Goal: Task Accomplishment & Management: Use online tool/utility

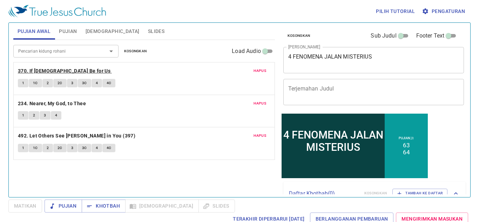
click at [55, 69] on b "370. If God Be for Us" at bounding box center [64, 71] width 93 height 9
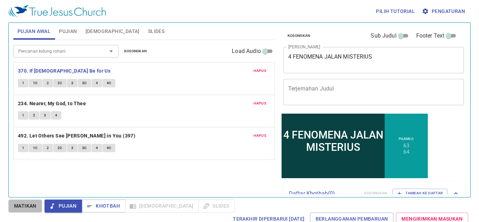
click at [18, 211] on button "Matikan" at bounding box center [25, 206] width 34 height 13
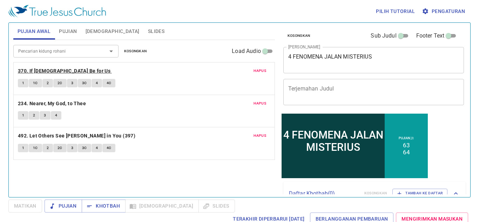
click at [50, 73] on b "370. If God Be for Us" at bounding box center [64, 71] width 93 height 9
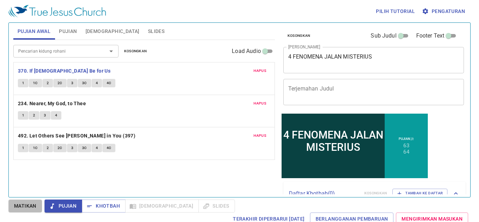
click at [16, 208] on span "Matikan" at bounding box center [25, 206] width 22 height 9
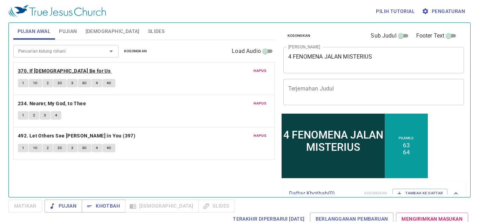
click at [56, 69] on b "370. If [DEMOGRAPHIC_DATA] Be for Us" at bounding box center [64, 71] width 93 height 9
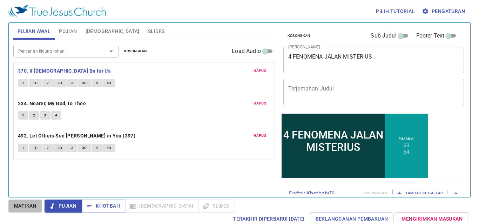
click at [15, 207] on span "Matikan" at bounding box center [25, 206] width 22 height 9
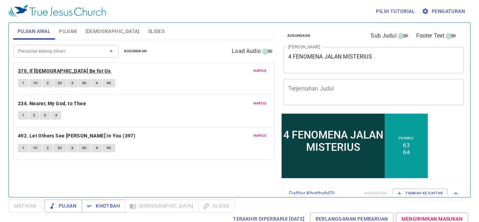
click at [51, 71] on b "370. If God Be for Us" at bounding box center [64, 71] width 93 height 9
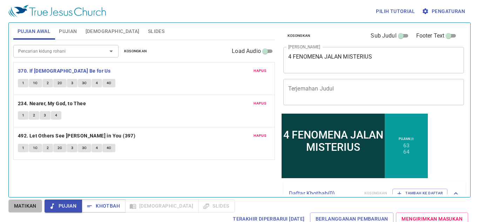
click at [14, 209] on button "Matikan" at bounding box center [25, 206] width 34 height 13
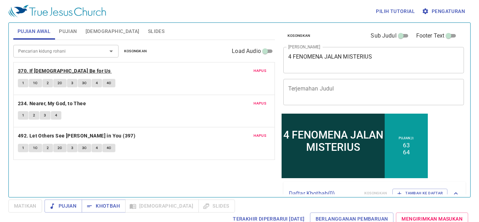
click at [56, 72] on b "370. If God Be for Us" at bounding box center [64, 71] width 93 height 9
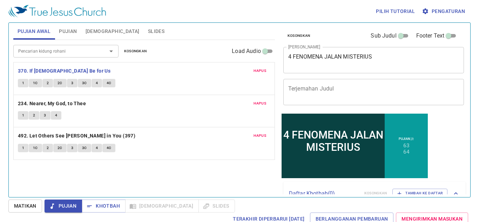
click at [32, 202] on span "Matikan" at bounding box center [25, 206] width 22 height 9
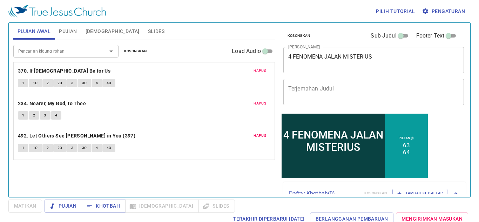
click at [55, 72] on b "370. If God Be for Us" at bounding box center [64, 71] width 93 height 9
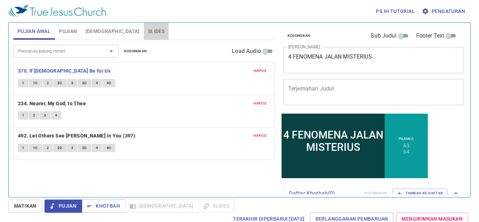
click at [148, 31] on span "Slides" at bounding box center [156, 31] width 16 height 9
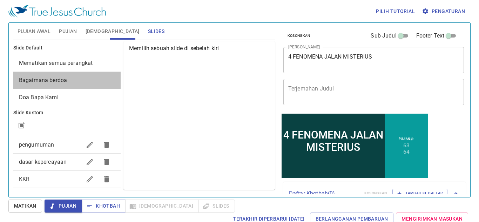
click at [74, 75] on div "Bagaimana berdoa" at bounding box center [66, 80] width 107 height 17
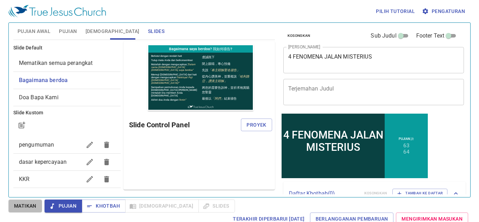
click at [0, 0] on span "Matikan" at bounding box center [0, 0] width 0 height 0
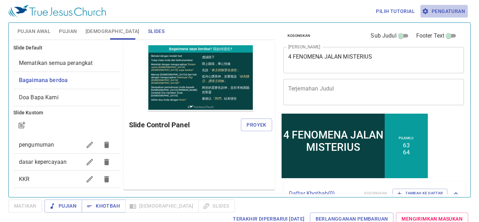
click at [438, 15] on span "Pengaturan" at bounding box center [444, 11] width 42 height 9
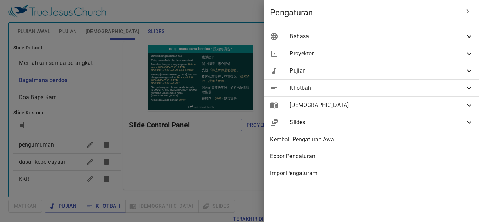
click at [464, 34] on span "Bahasa" at bounding box center [377, 36] width 175 height 8
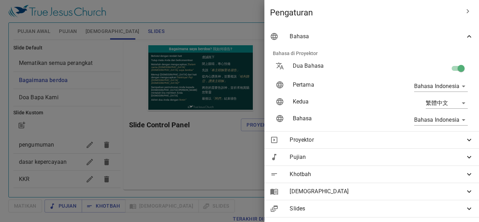
click at [459, 65] on input "checkbox" at bounding box center [461, 69] width 40 height 13
checkbox input "false"
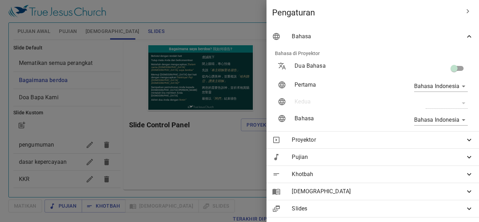
click at [0, 0] on div at bounding box center [0, 0] width 0 height 0
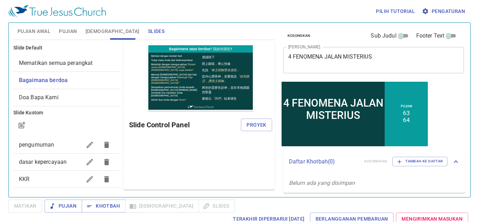
click at [201, 28] on div "Pujian Awal Pujian Alkitab Slides" at bounding box center [144, 31] width 262 height 17
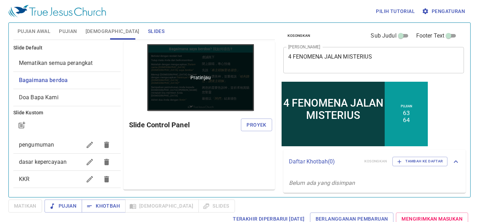
click at [211, 65] on div "Pratinjau" at bounding box center [200, 77] width 107 height 67
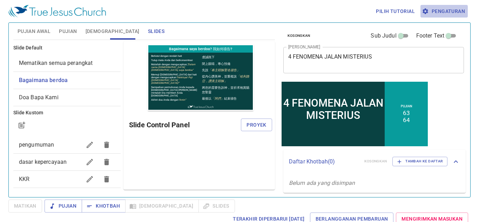
click at [455, 12] on span "Pengaturan" at bounding box center [444, 11] width 42 height 9
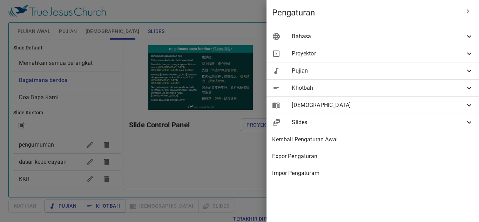
click at [455, 40] on span "Bahasa" at bounding box center [378, 36] width 173 height 8
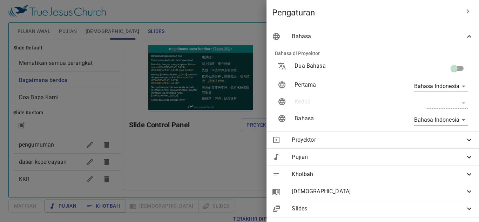
click at [224, 24] on div at bounding box center [239, 111] width 479 height 222
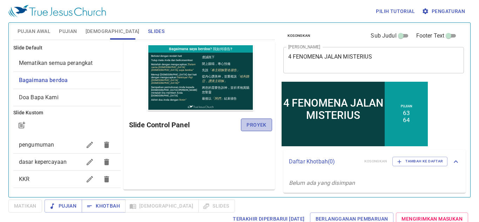
click at [250, 127] on span "Proyek" at bounding box center [257, 125] width 20 height 9
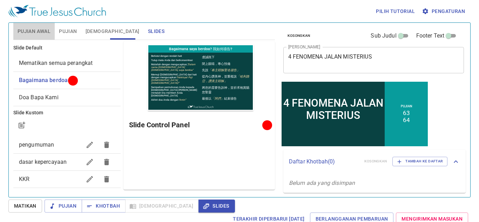
click at [39, 32] on span "Pujian Awal" at bounding box center [34, 31] width 33 height 9
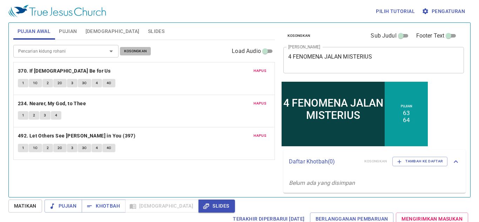
click at [141, 52] on span "Kosongkan" at bounding box center [135, 51] width 23 height 6
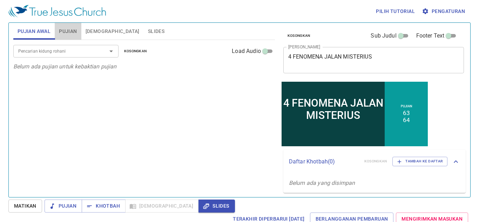
click at [68, 32] on span "Pujian" at bounding box center [68, 31] width 18 height 9
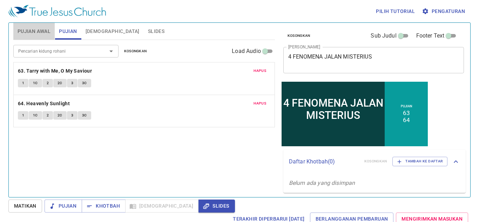
click at [47, 34] on span "Pujian Awal" at bounding box center [34, 31] width 33 height 9
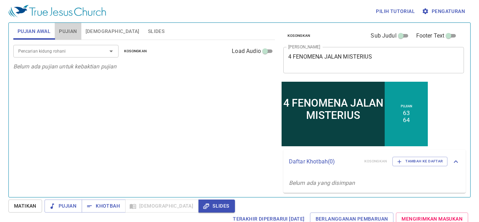
click at [75, 34] on span "Pujian" at bounding box center [68, 31] width 18 height 9
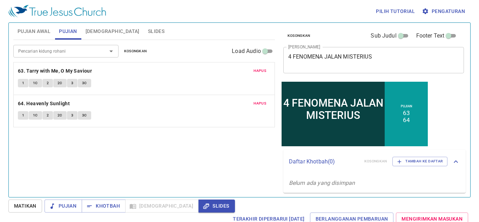
click at [227, 78] on div "Hapus 63. Tarry with Me, O My Saviour 1 1C 2 2C 3 3C" at bounding box center [144, 78] width 261 height 32
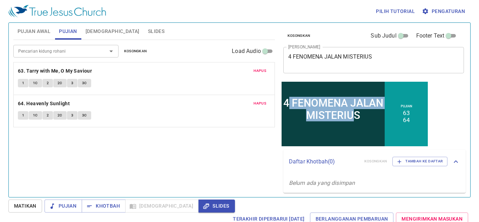
drag, startPoint x: 304, startPoint y: 103, endPoint x: 370, endPoint y: 125, distance: 69.7
click at [370, 125] on div "4 FENOMENA JALAN MISTERIUS" at bounding box center [332, 109] width 103 height 42
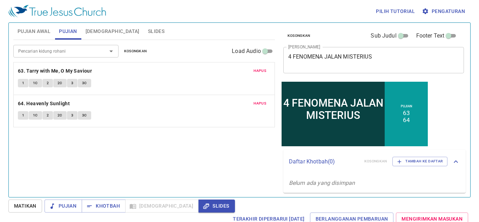
click at [373, 121] on div "4 FENOMENA JALAN MISTERIUS" at bounding box center [333, 108] width 101 height 25
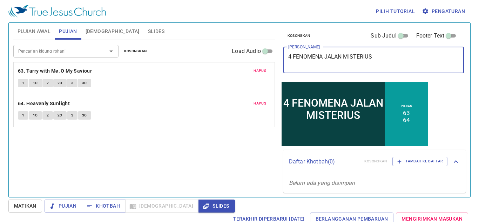
click at [380, 53] on textarea "4 FENOMENA JALAN MISTERIUS" at bounding box center [373, 59] width 171 height 13
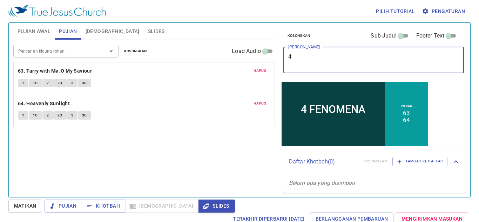
type textarea "4"
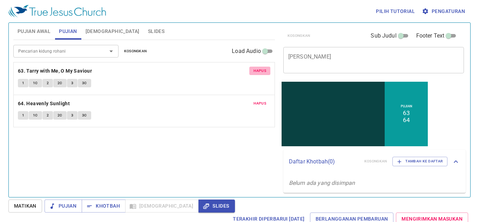
click at [267, 72] on button "Hapus" at bounding box center [259, 71] width 21 height 8
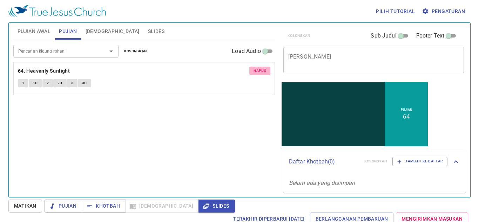
click at [267, 72] on button "Hapus" at bounding box center [259, 71] width 21 height 8
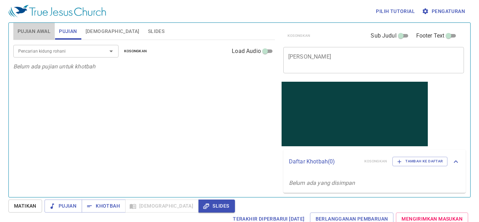
click at [46, 34] on span "Pujian Awal" at bounding box center [34, 31] width 33 height 9
click at [96, 60] on div "Pencarian kidung rohani Pencarian kidung rohani Kosongkan Load Audio" at bounding box center [144, 51] width 262 height 22
click at [173, 102] on div "Pencarian kidung rohani Pencarian kidung rohani Kosongkan Load Audio Belum ada …" at bounding box center [144, 115] width 262 height 151
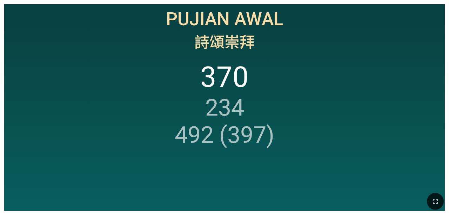
click at [280, 119] on ol "370 234 492 (397)" at bounding box center [224, 132] width 432 height 142
click at [280, 195] on button "button" at bounding box center [435, 201] width 17 height 17
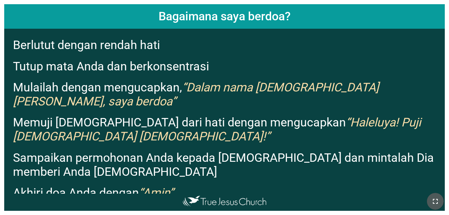
click at [280, 195] on button "button" at bounding box center [435, 201] width 17 height 17
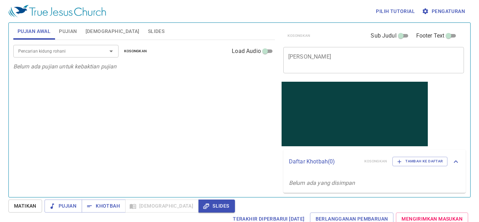
click at [212, 106] on div "Pencarian kidung rohani Pencarian kidung rohani Kosongkan Load Audio Belum ada …" at bounding box center [144, 115] width 262 height 151
click at [0, 0] on div "Daftar Khotbah ( 0 ) Kosongkan Tambah ke Daftar" at bounding box center [0, 0] width 0 height 0
click at [110, 52] on icon "Open" at bounding box center [111, 51] width 8 height 8
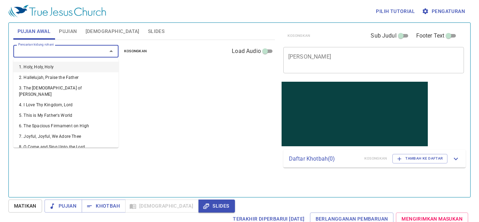
type input "5"
click at [0, 0] on li "5. This is My Father's World" at bounding box center [0, 0] width 0 height 0
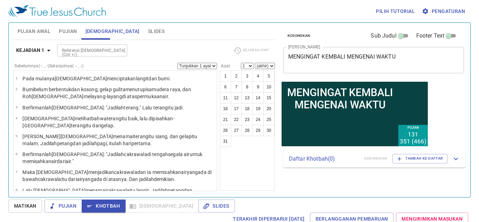
click at [112, 49] on input "Referensi [DEMOGRAPHIC_DATA] (Ctrl +/)" at bounding box center [86, 50] width 54 height 8
click at [94, 48] on input "Referensi [DEMOGRAPHIC_DATA] (Ctrl +/)" at bounding box center [86, 50] width 54 height 8
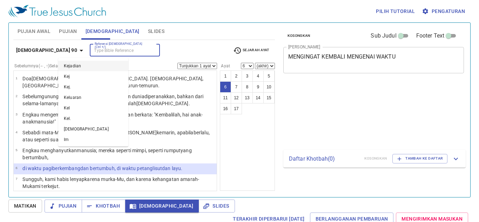
select select "6"
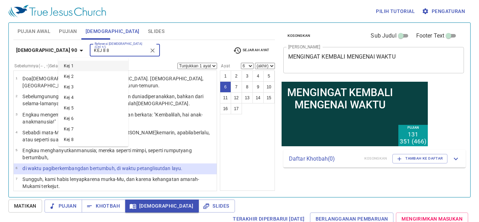
click at [92, 52] on input "KEJ 8 8" at bounding box center [119, 50] width 54 height 8
type input "KEJ 8"
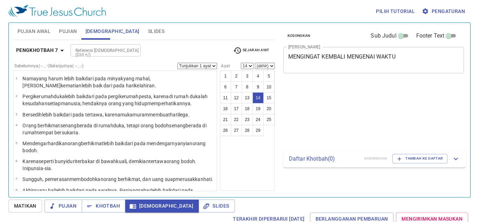
select select "14"
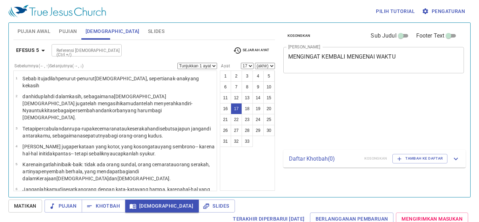
select select "17"
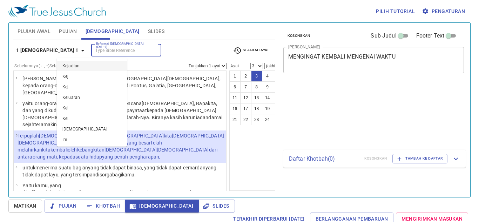
select select "3"
